Goal: Check status

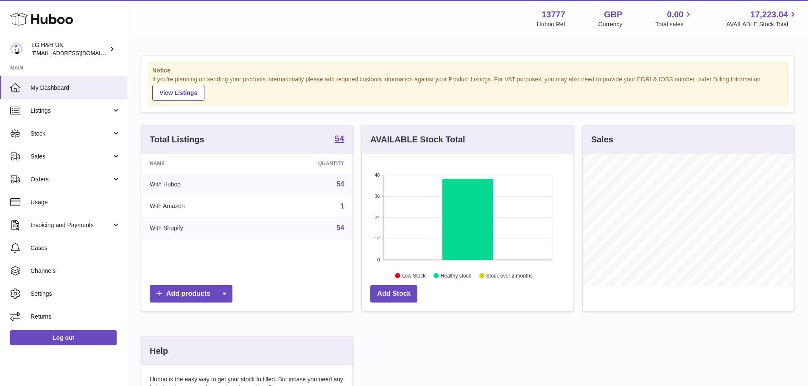
scroll to position [132, 212]
click at [66, 158] on span "Sales" at bounding box center [71, 157] width 81 height 8
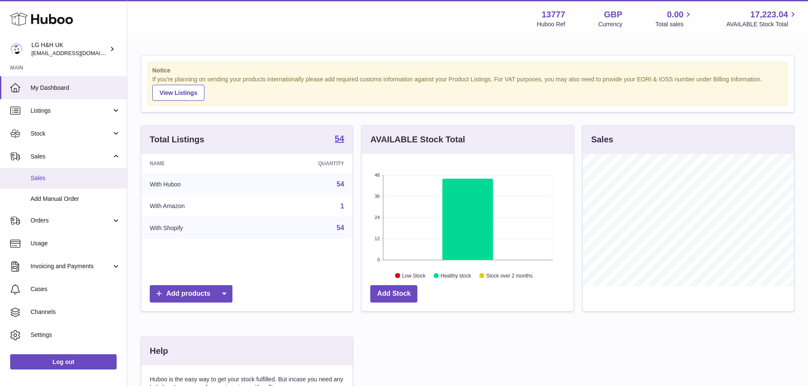
click at [50, 177] on span "Sales" at bounding box center [76, 178] width 90 height 8
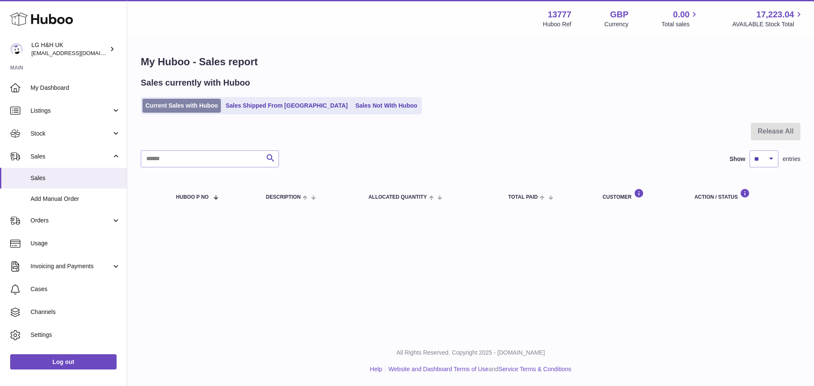
click at [183, 100] on link "Current Sales with Huboo" at bounding box center [181, 106] width 78 height 14
click at [710, 195] on div "Action / Status" at bounding box center [743, 194] width 98 height 11
click at [725, 194] on div "Action / Status" at bounding box center [743, 194] width 98 height 11
